Goal: Information Seeking & Learning: Learn about a topic

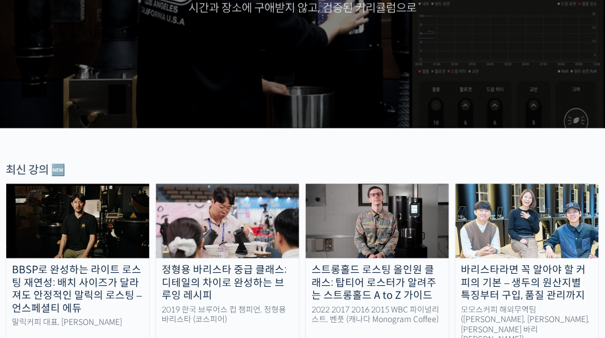
scroll to position [218, 0]
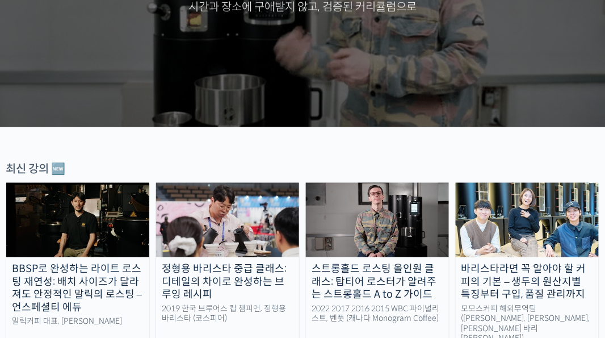
click at [364, 212] on img at bounding box center [377, 220] width 143 height 74
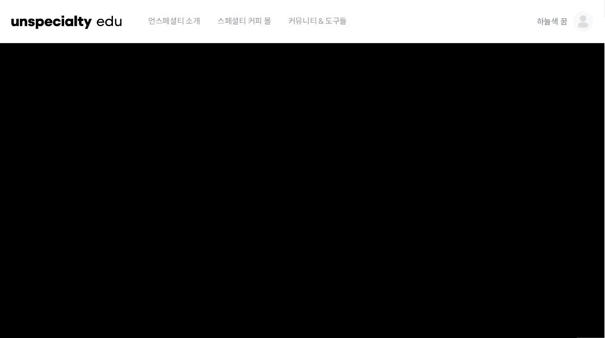
click at [554, 20] on span "하늘색 꿈" at bounding box center [552, 21] width 31 height 10
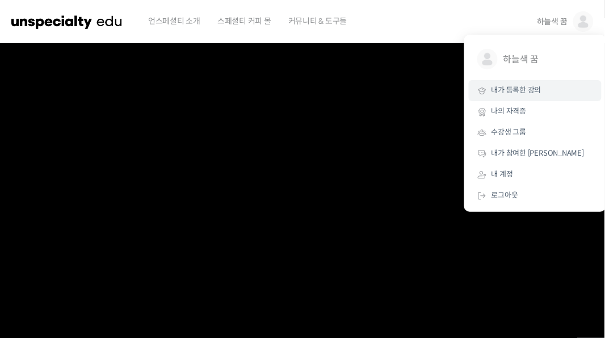
click at [527, 94] on span "내가 등록한 강의" at bounding box center [516, 90] width 50 height 10
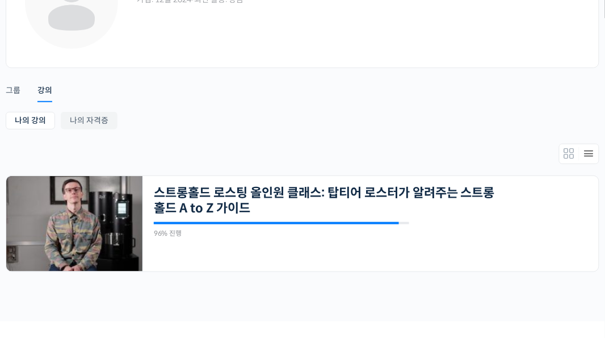
scroll to position [112, 0]
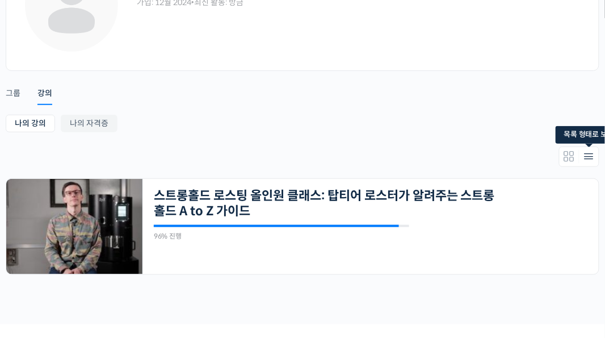
click at [589, 155] on icon "Members directory secondary navigation" at bounding box center [589, 157] width 14 height 14
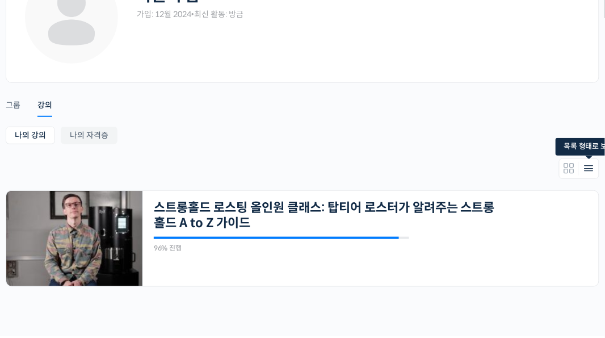
scroll to position [96, 0]
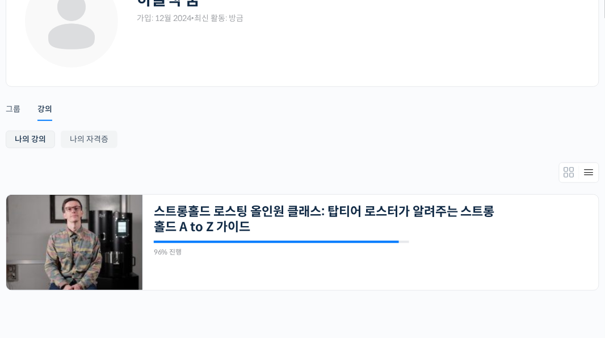
click at [24, 143] on link "나의 강의" at bounding box center [30, 140] width 49 height 18
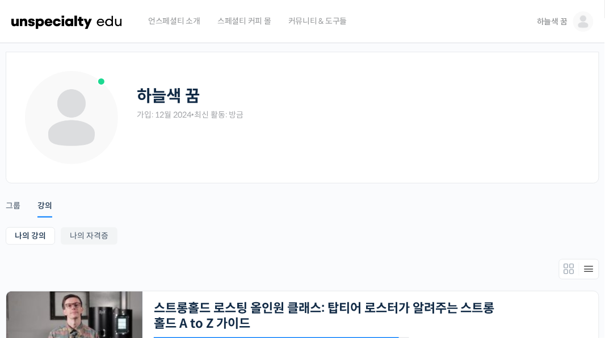
click at [583, 22] on img at bounding box center [583, 21] width 20 height 20
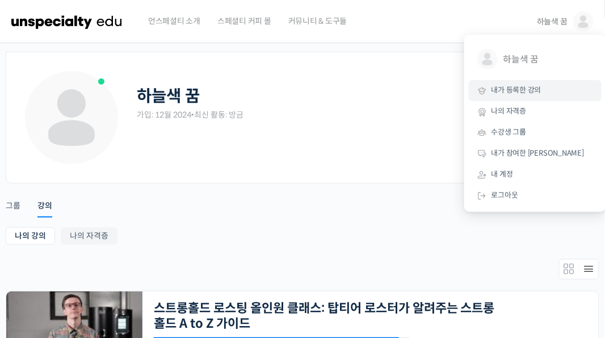
click at [512, 95] on link "내가 등록한 강의" at bounding box center [535, 90] width 133 height 21
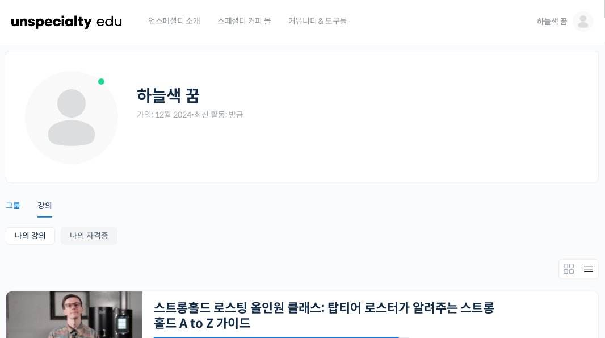
click at [14, 208] on div "그룹" at bounding box center [13, 208] width 15 height 17
click at [22, 241] on link "나의 강의" at bounding box center [30, 236] width 49 height 18
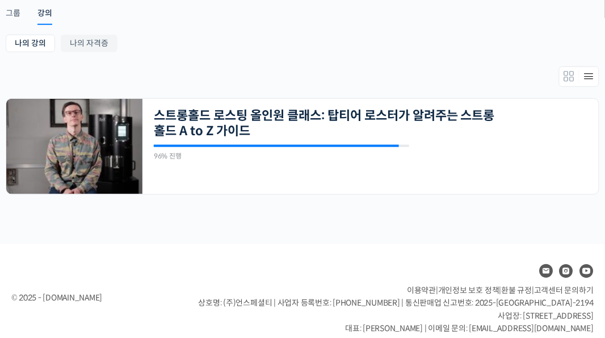
scroll to position [205, 0]
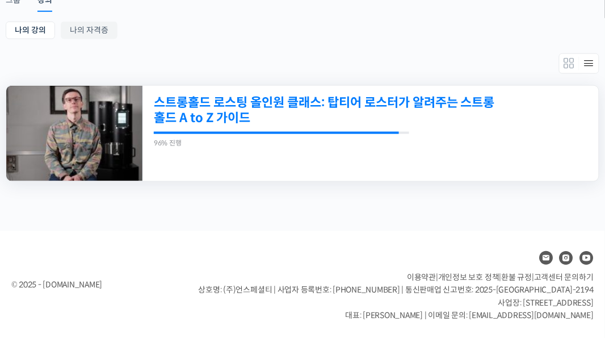
click at [282, 106] on link "스트롱홀드 로스팅 올인원 클래스: 탑티어 로스터가 알려주는 스트롱홀드 A to Z 가이드" at bounding box center [327, 110] width 347 height 31
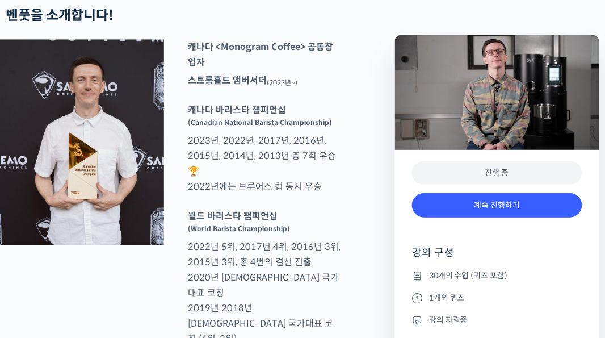
scroll to position [456, 0]
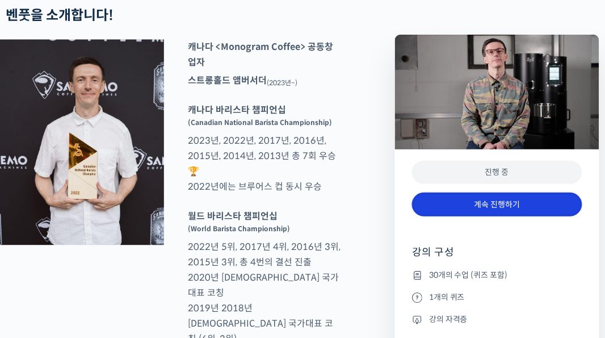
click at [489, 207] on link "계속 진행하기" at bounding box center [497, 204] width 170 height 24
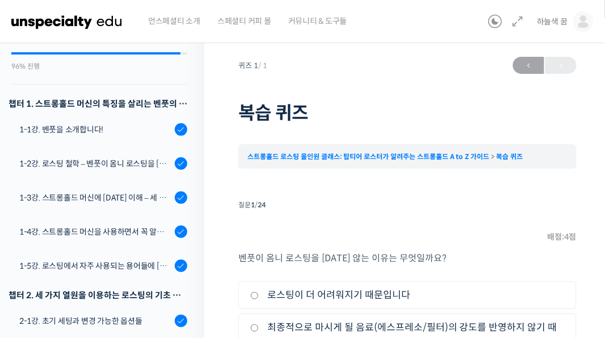
scroll to position [101, 0]
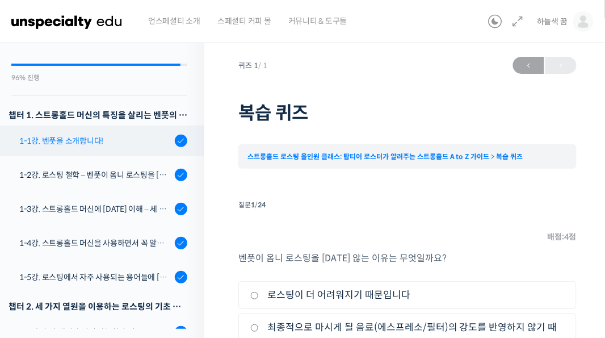
click at [72, 143] on div "1-1강. 벤풋을 소개합니다!" at bounding box center [95, 140] width 152 height 12
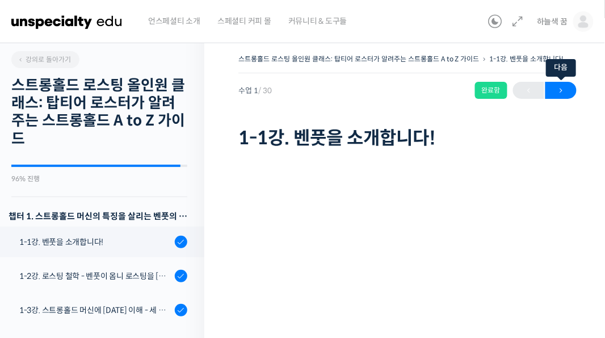
click at [565, 95] on span "→" at bounding box center [560, 90] width 31 height 15
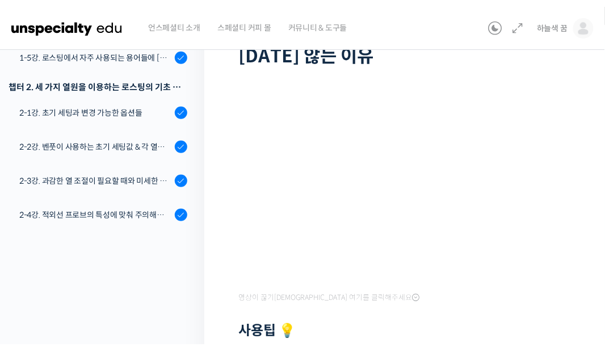
scroll to position [111, 0]
